Goal: Information Seeking & Learning: Learn about a topic

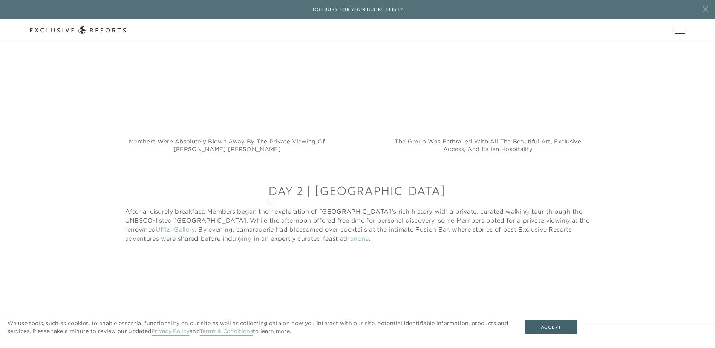
scroll to position [716, 0]
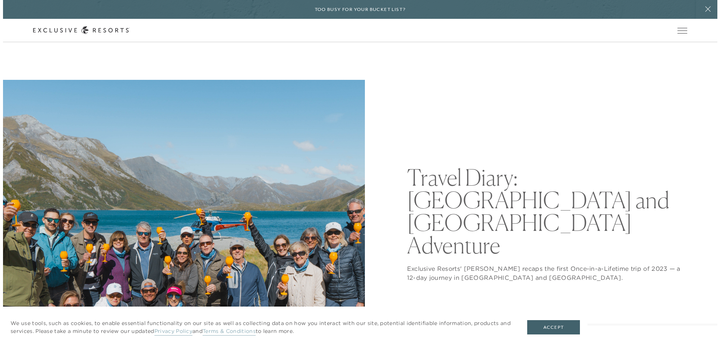
scroll to position [188, 0]
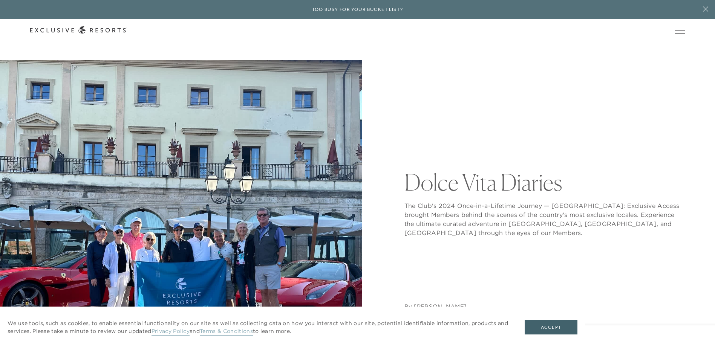
scroll to position [38, 0]
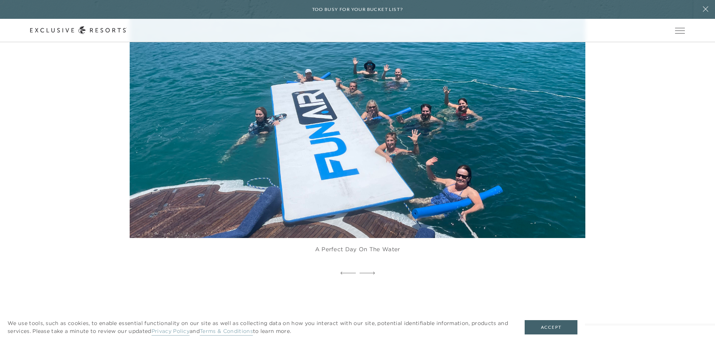
scroll to position [1543, 0]
